Goal: Check status: Check status

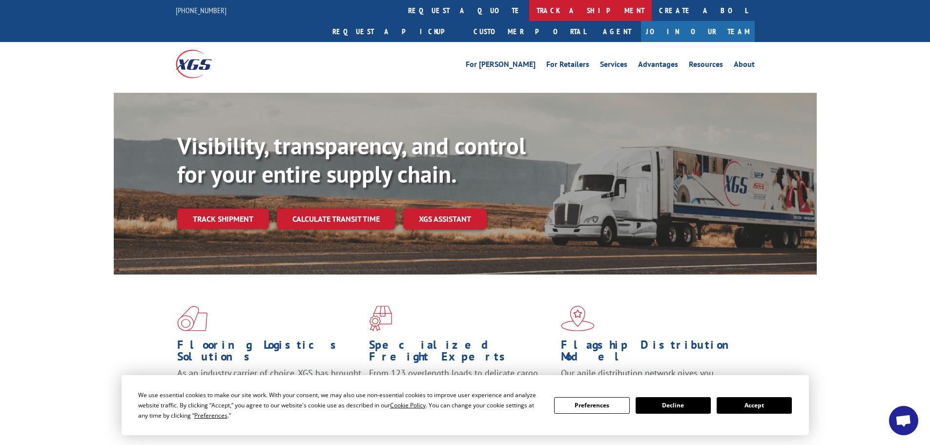
click at [529, 4] on link "track a shipment" at bounding box center [590, 10] width 123 height 21
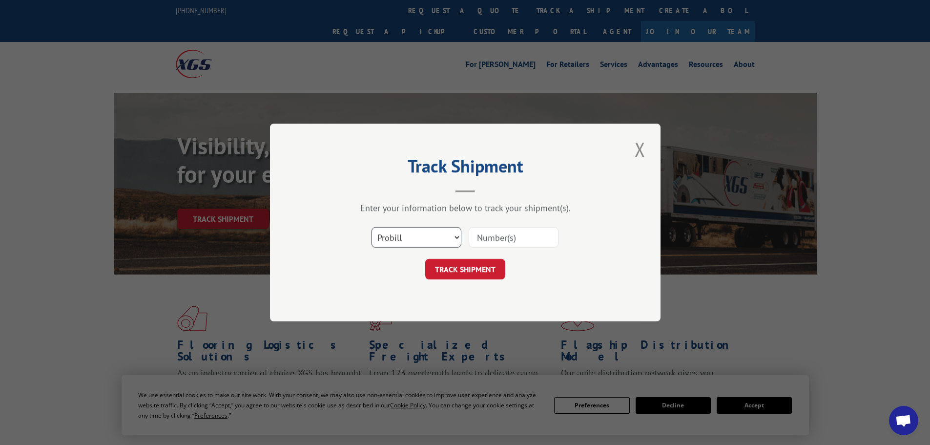
click at [429, 247] on select "Select category... Probill BOL PO" at bounding box center [417, 237] width 90 height 21
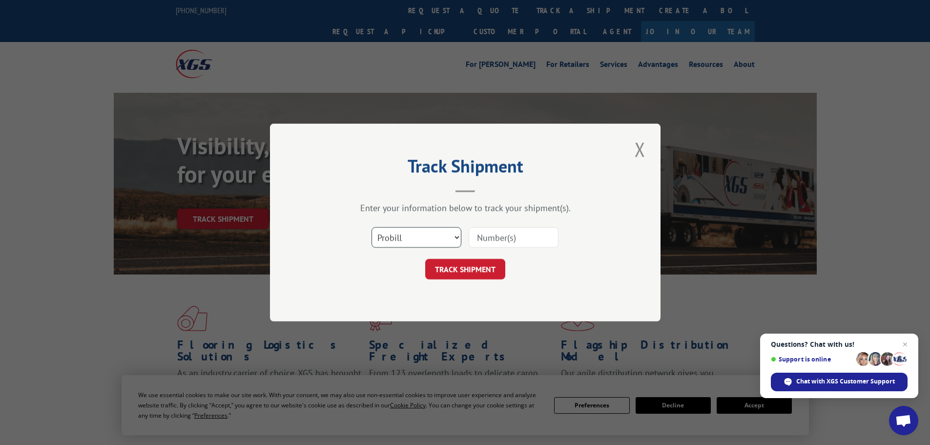
select select "po"
click at [372, 227] on select "Select category... Probill BOL PO" at bounding box center [417, 237] width 90 height 21
click at [502, 234] on input at bounding box center [514, 237] width 90 height 21
type input "25547709"
click at [425, 259] on button "TRACK SHIPMENT" at bounding box center [465, 269] width 80 height 21
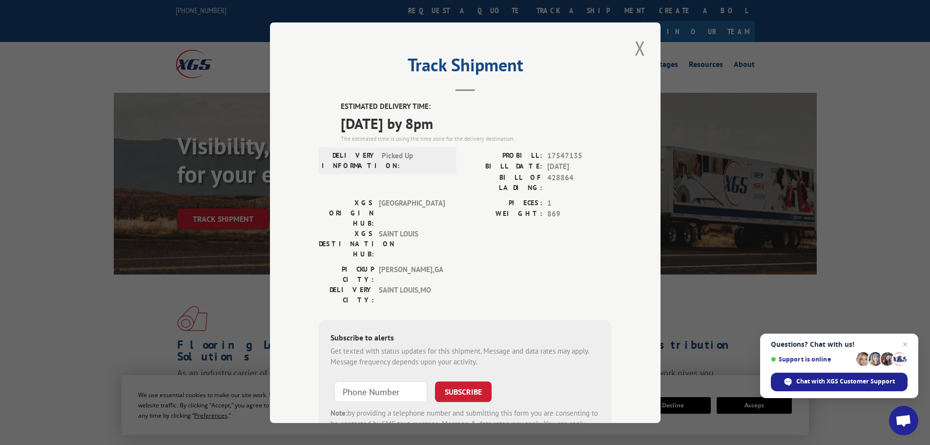
click at [648, 46] on div "Track Shipment ESTIMATED DELIVERY TIME: [DATE] by 8pm The estimated time is usi…" at bounding box center [465, 222] width 391 height 400
click at [637, 47] on button "Close modal" at bounding box center [640, 48] width 17 height 27
